Goal: Task Accomplishment & Management: Manage account settings

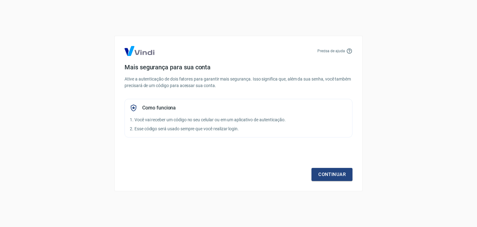
click at [224, 70] on h4 "Mais segurança para sua conta" at bounding box center [239, 66] width 228 height 7
drag, startPoint x: 199, startPoint y: 102, endPoint x: 205, endPoint y: 110, distance: 10.2
click at [199, 103] on div "Como funciona 1. Você vai receber um código no seu celular ou em um aplicativo …" at bounding box center [239, 118] width 228 height 39
click at [331, 179] on link "Continuar" at bounding box center [332, 174] width 41 height 13
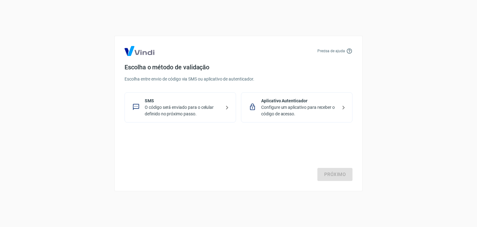
click at [213, 113] on p "O código será enviado para o celular definido no próximo passo." at bounding box center [183, 110] width 76 height 13
click at [328, 175] on link "Próximo" at bounding box center [335, 174] width 35 height 13
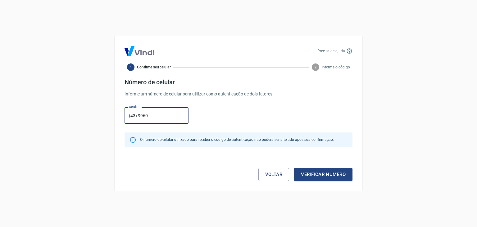
type input "(43) 99604-3640"
click at [316, 172] on button "Verificar número" at bounding box center [323, 174] width 58 height 13
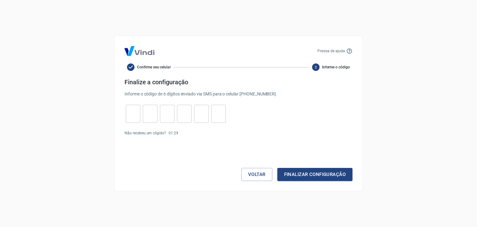
click at [135, 115] on input "tel" at bounding box center [133, 113] width 15 height 13
click at [302, 171] on button "Finalizar configuração" at bounding box center [315, 174] width 75 height 13
click at [135, 110] on input "tel" at bounding box center [133, 113] width 15 height 13
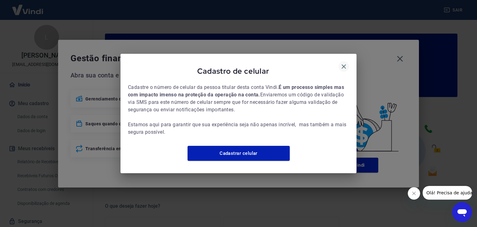
click at [344, 64] on icon "button" at bounding box center [344, 66] width 4 height 4
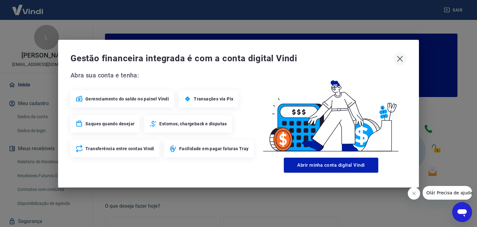
click at [401, 60] on icon "button" at bounding box center [400, 59] width 10 height 10
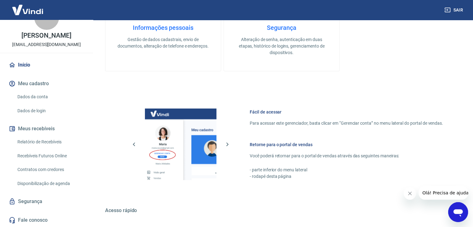
scroll to position [235, 0]
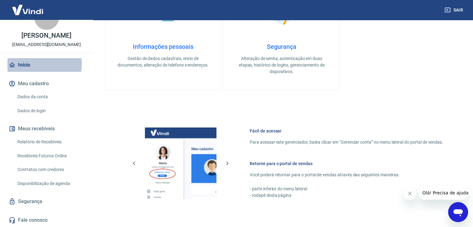
click at [25, 64] on link "Início" at bounding box center [46, 65] width 78 height 14
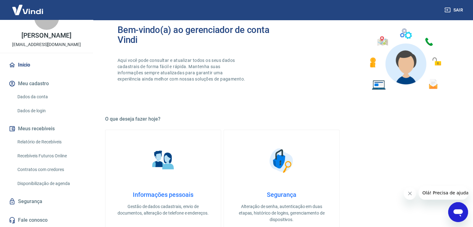
scroll to position [155, 0]
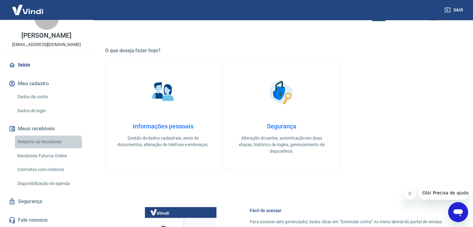
click at [28, 145] on link "Relatório de Recebíveis" at bounding box center [50, 142] width 71 height 13
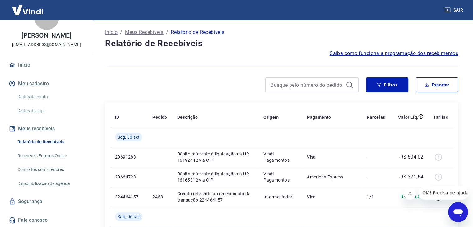
click at [32, 85] on button "Meu cadastro" at bounding box center [46, 84] width 78 height 14
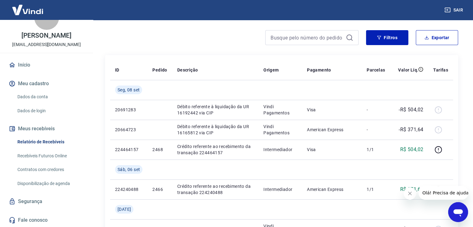
scroll to position [62, 0]
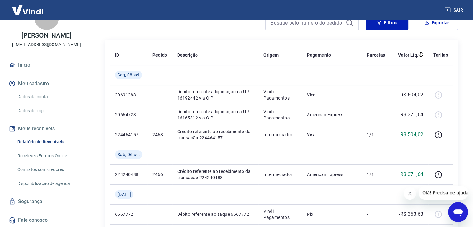
click at [41, 100] on link "Dados da conta" at bounding box center [50, 96] width 71 height 13
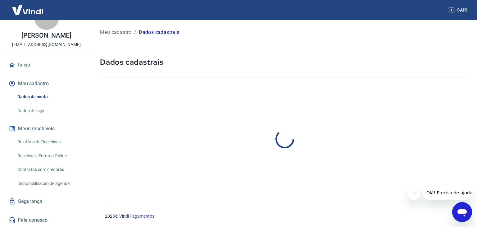
select select "PR"
select select "business"
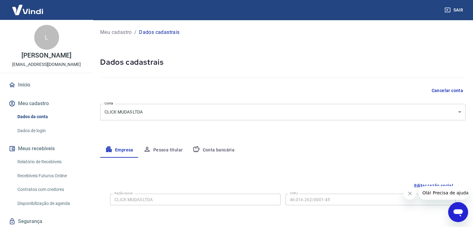
click at [41, 42] on div "L" at bounding box center [46, 37] width 25 height 25
click at [36, 11] on img at bounding box center [27, 9] width 40 height 19
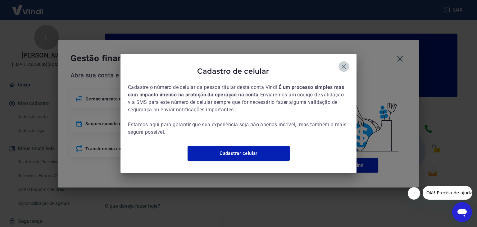
click at [348, 62] on button "button" at bounding box center [344, 66] width 11 height 11
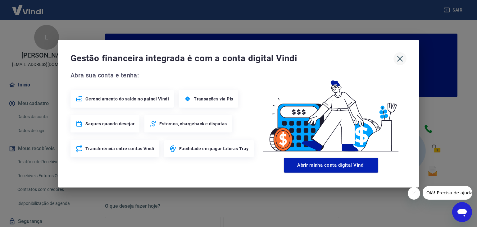
click at [403, 59] on icon "button" at bounding box center [400, 59] width 10 height 10
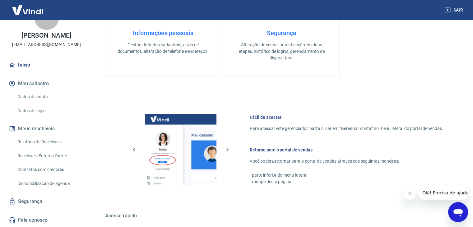
scroll to position [328, 0]
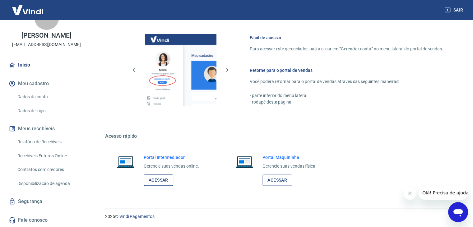
click at [164, 178] on link "Acessar" at bounding box center [159, 179] width 30 height 11
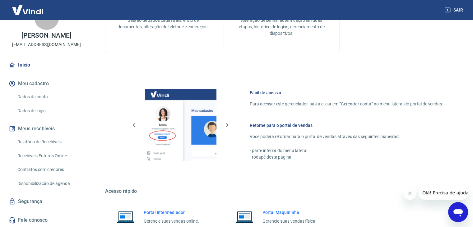
scroll to position [266, 0]
